Goal: Find specific page/section: Find specific page/section

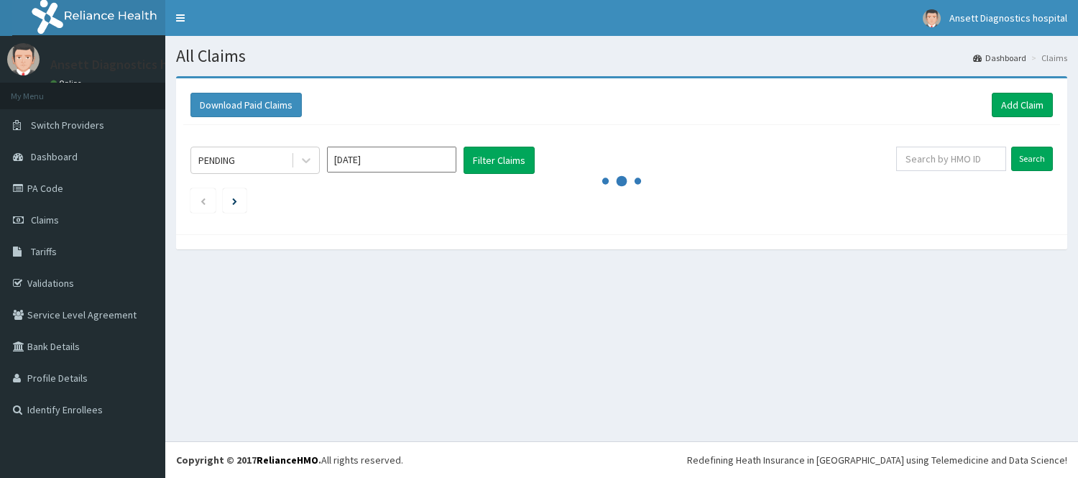
click at [47, 187] on link "PA Code" at bounding box center [82, 189] width 165 height 32
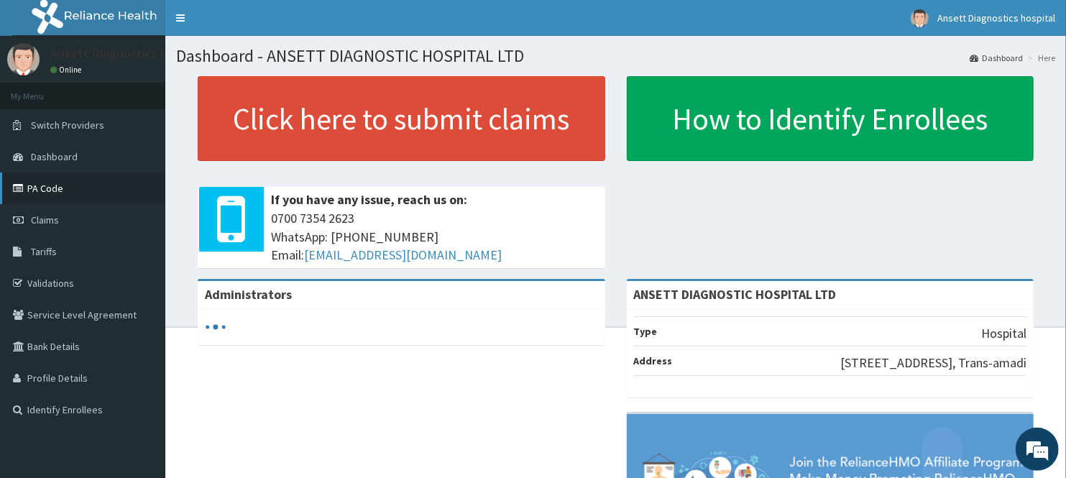
click at [49, 185] on link "PA Code" at bounding box center [82, 189] width 165 height 32
